Goal: Task Accomplishment & Management: Manage account settings

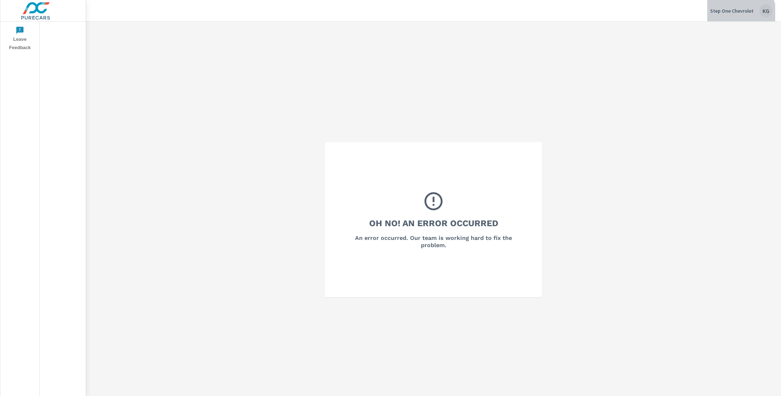
click at [735, 15] on div "Step One Chevrolet KG" at bounding box center [741, 10] width 62 height 13
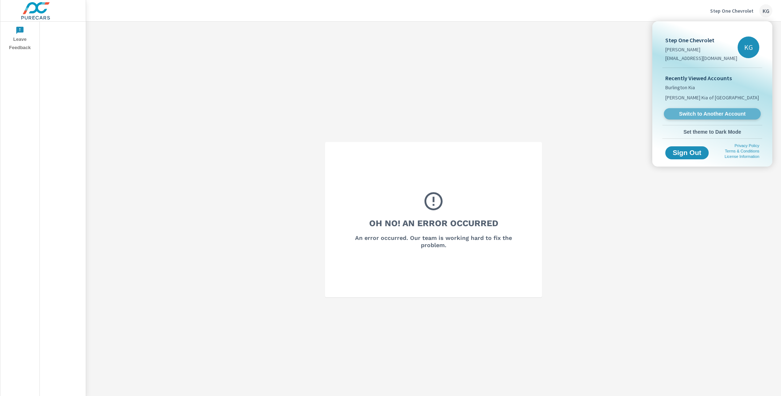
click at [686, 113] on span "Switch to Another Account" at bounding box center [711, 114] width 89 height 7
